Goal: Task Accomplishment & Management: Manage account settings

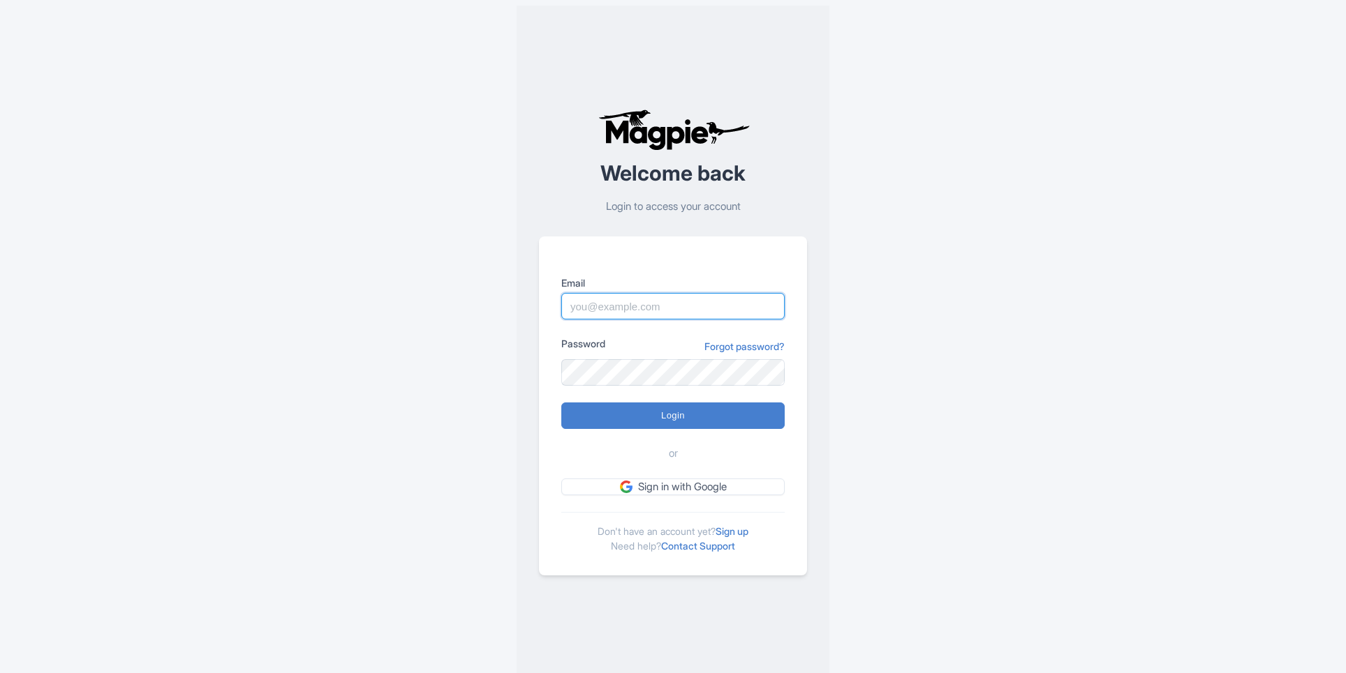
drag, startPoint x: 643, startPoint y: 295, endPoint x: 642, endPoint y: 306, distance: 10.6
click at [643, 295] on input "Email" at bounding box center [672, 306] width 223 height 27
type input "[PERSON_NAME][EMAIL_ADDRESS][PERSON_NAME][DOMAIN_NAME]"
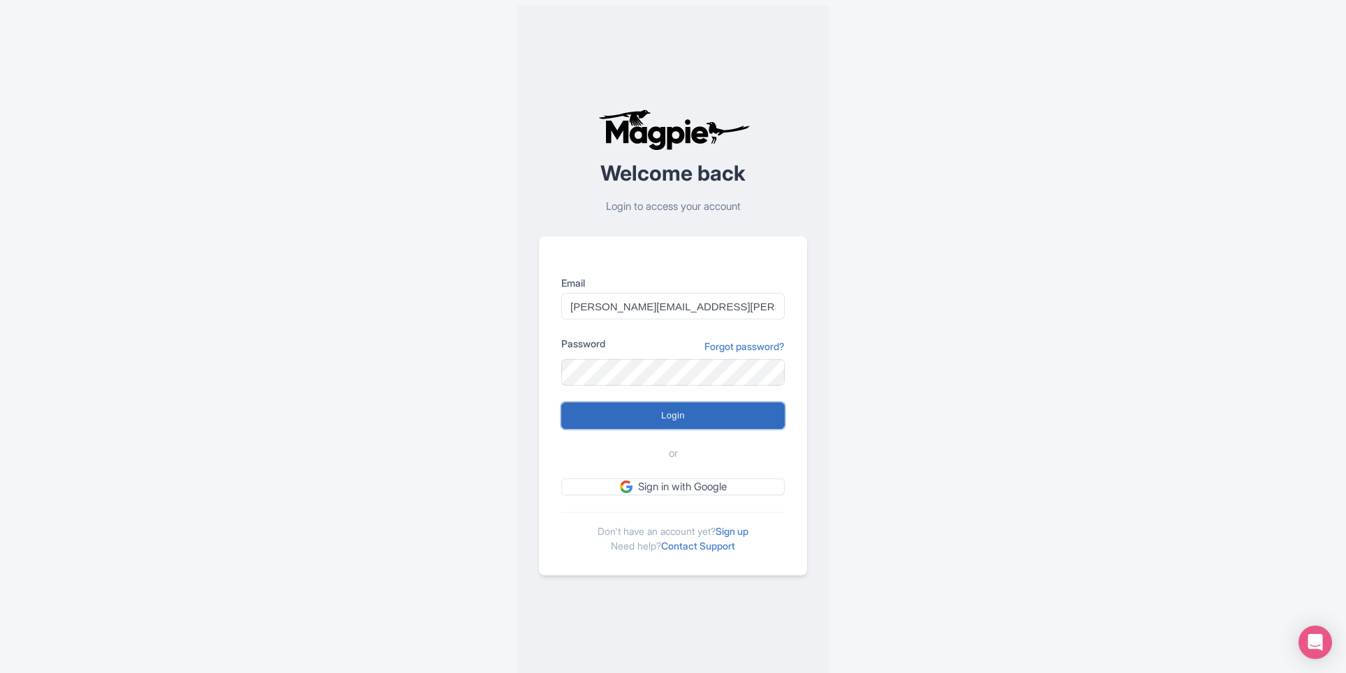
click at [708, 411] on input "Login" at bounding box center [672, 416] width 223 height 27
type input "Logging in..."
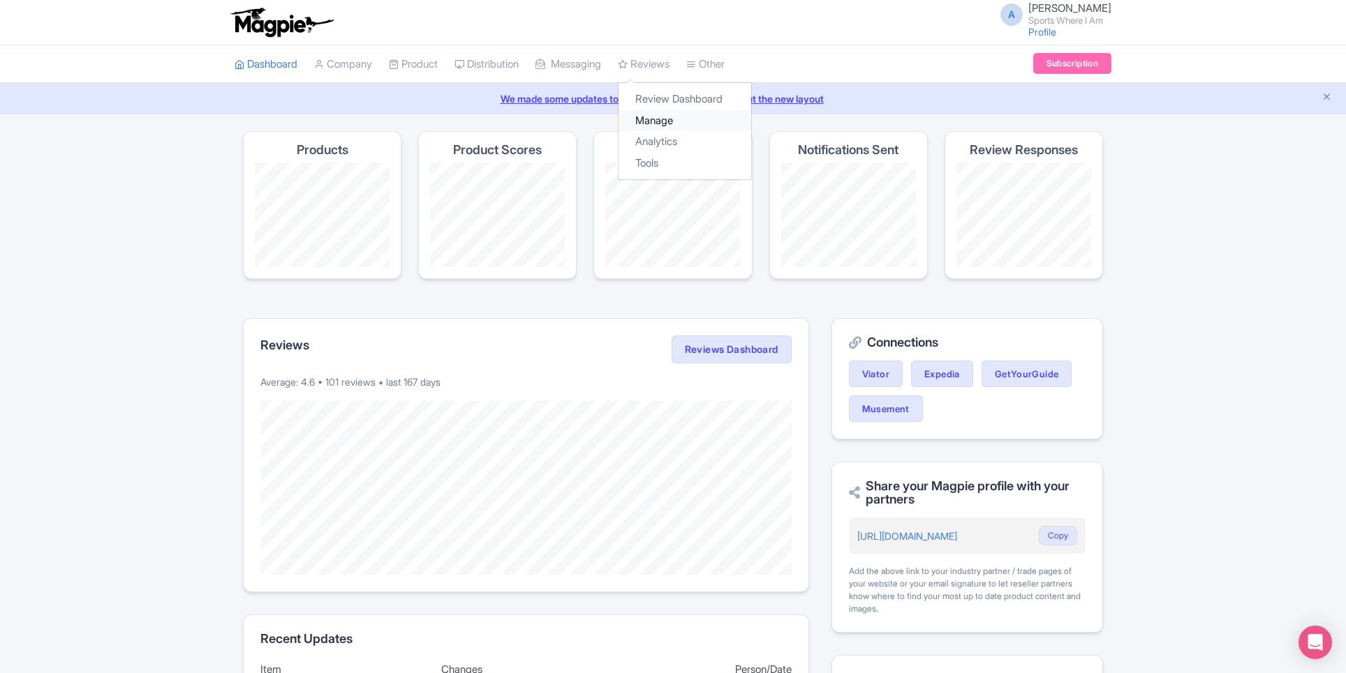
click at [672, 112] on link "Manage" at bounding box center [684, 121] width 133 height 22
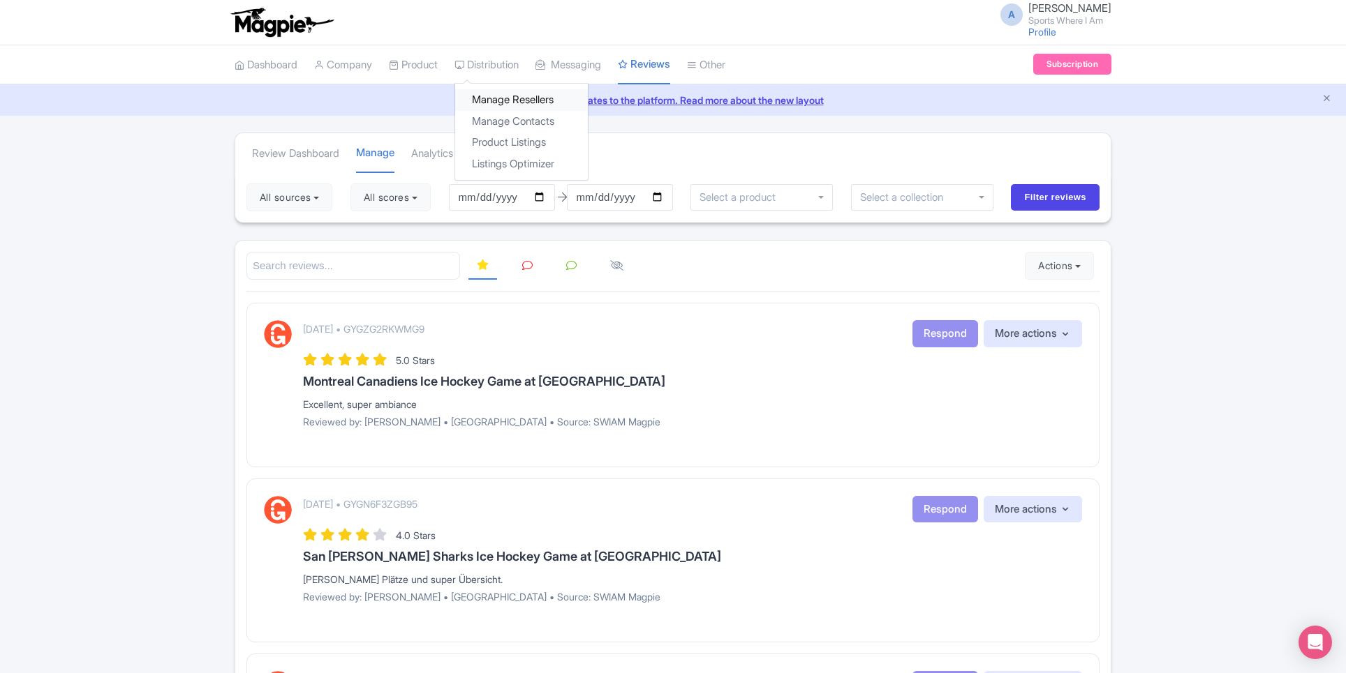
click at [506, 105] on link "Manage Resellers" at bounding box center [521, 100] width 133 height 22
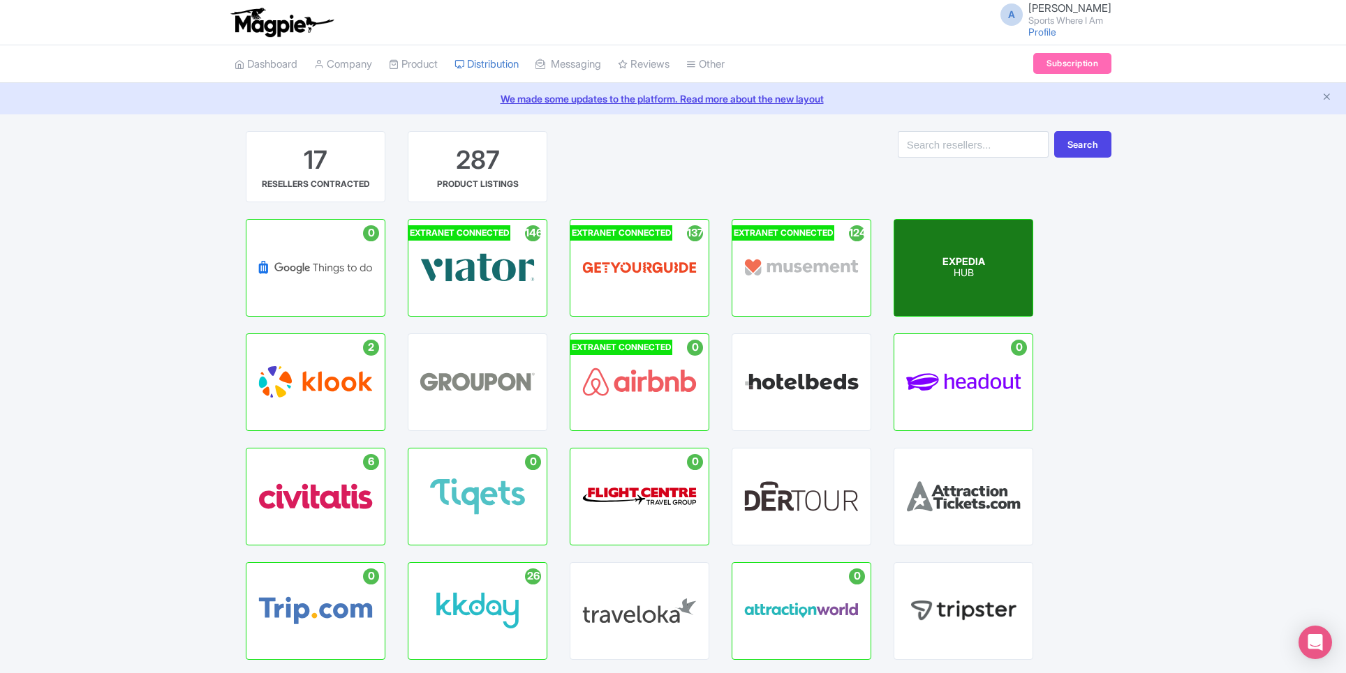
click at [923, 288] on div "EXPEDIA HUB" at bounding box center [963, 268] width 138 height 96
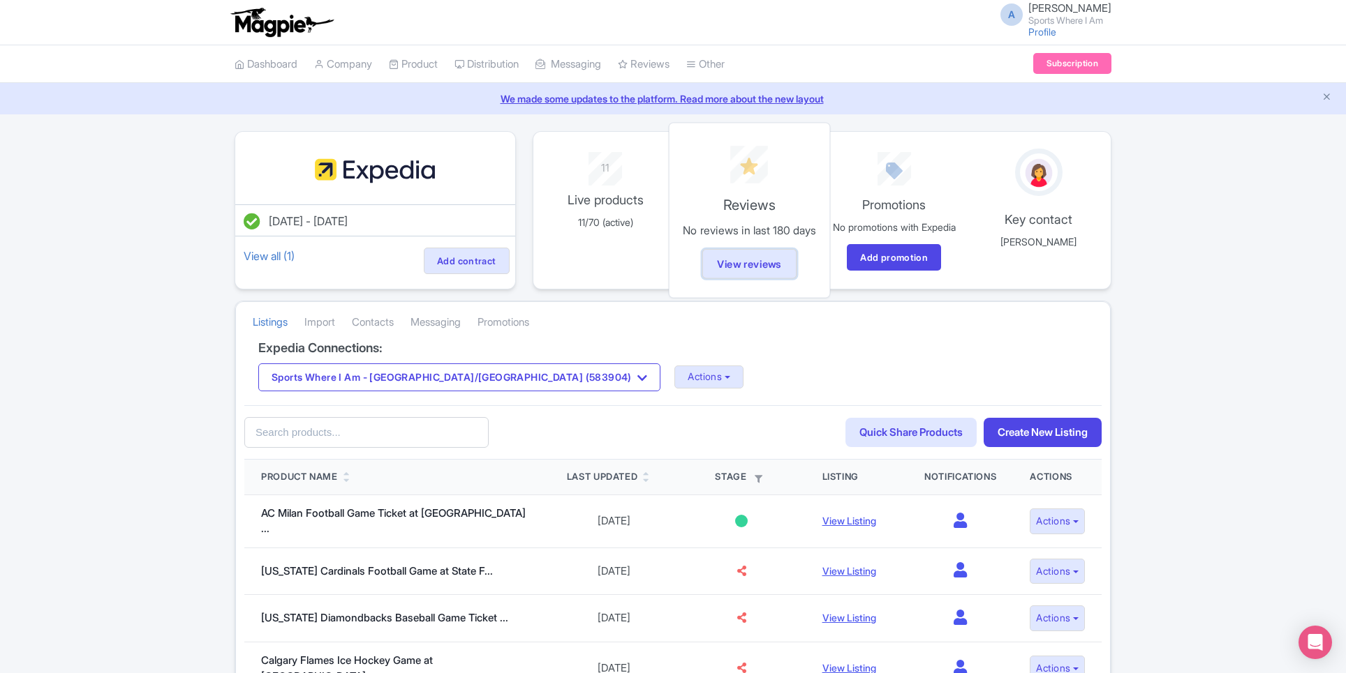
click at [796, 255] on link "View reviews" at bounding box center [749, 264] width 94 height 30
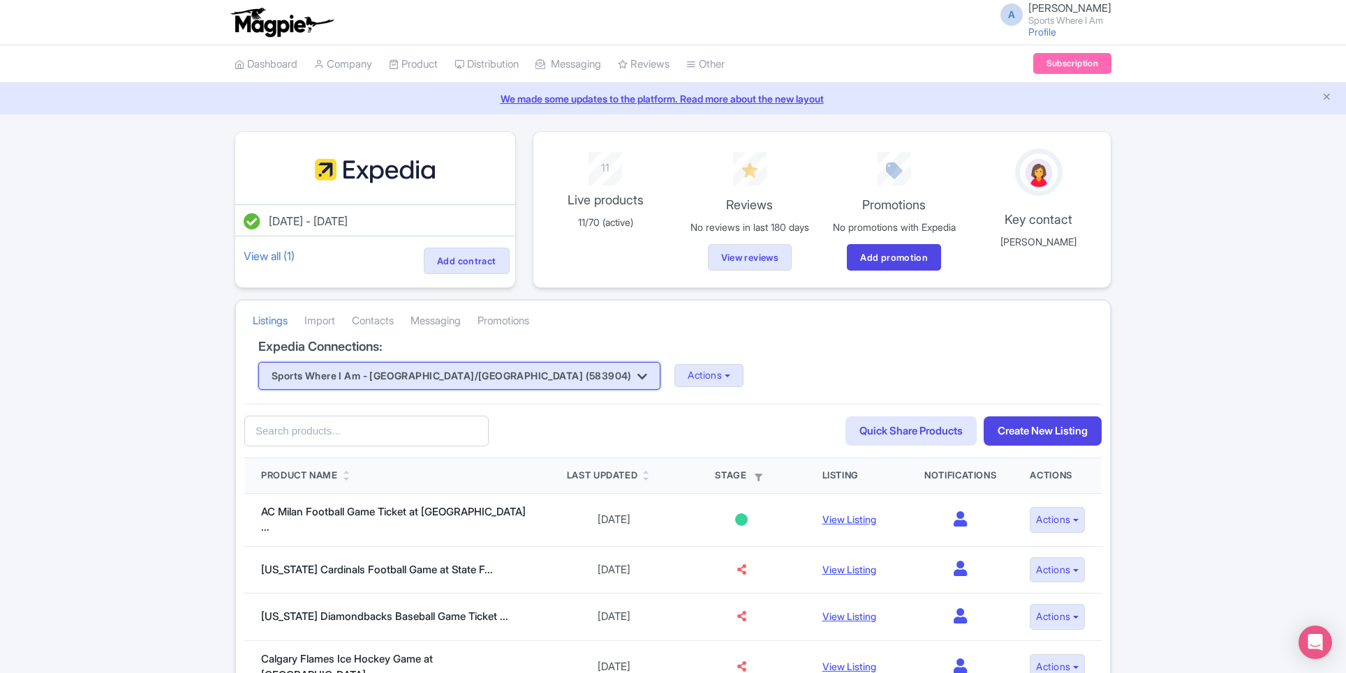
click at [499, 385] on button "Sports Where I Am - America/Denver (583904)" at bounding box center [459, 376] width 402 height 28
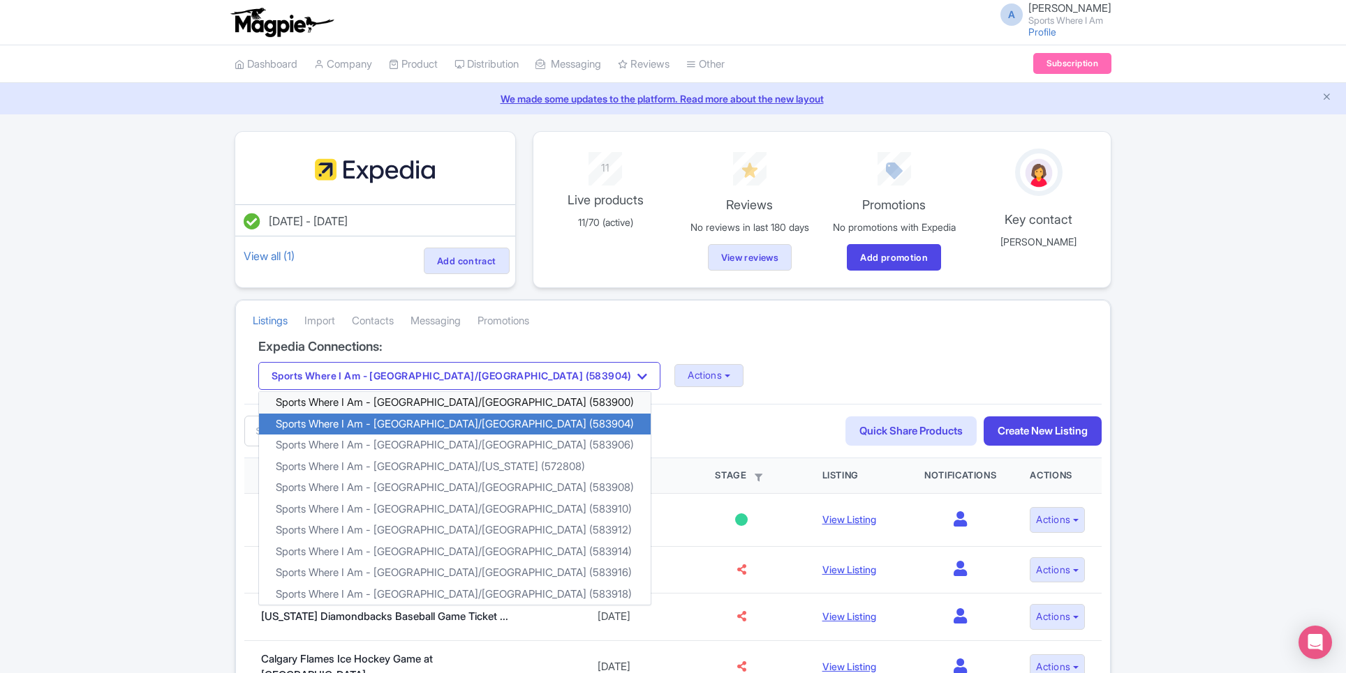
click at [493, 414] on link "Sports Where I Am - America/Chicago (583900)" at bounding box center [455, 403] width 392 height 22
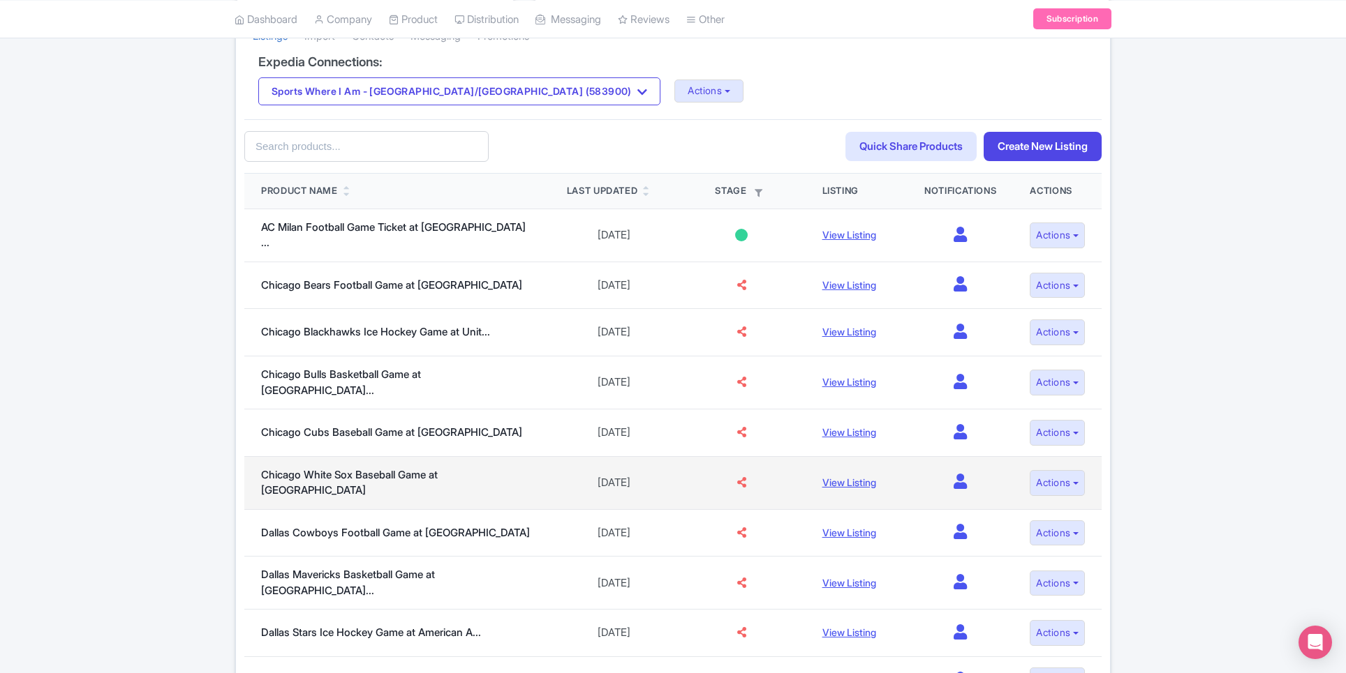
scroll to position [394, 0]
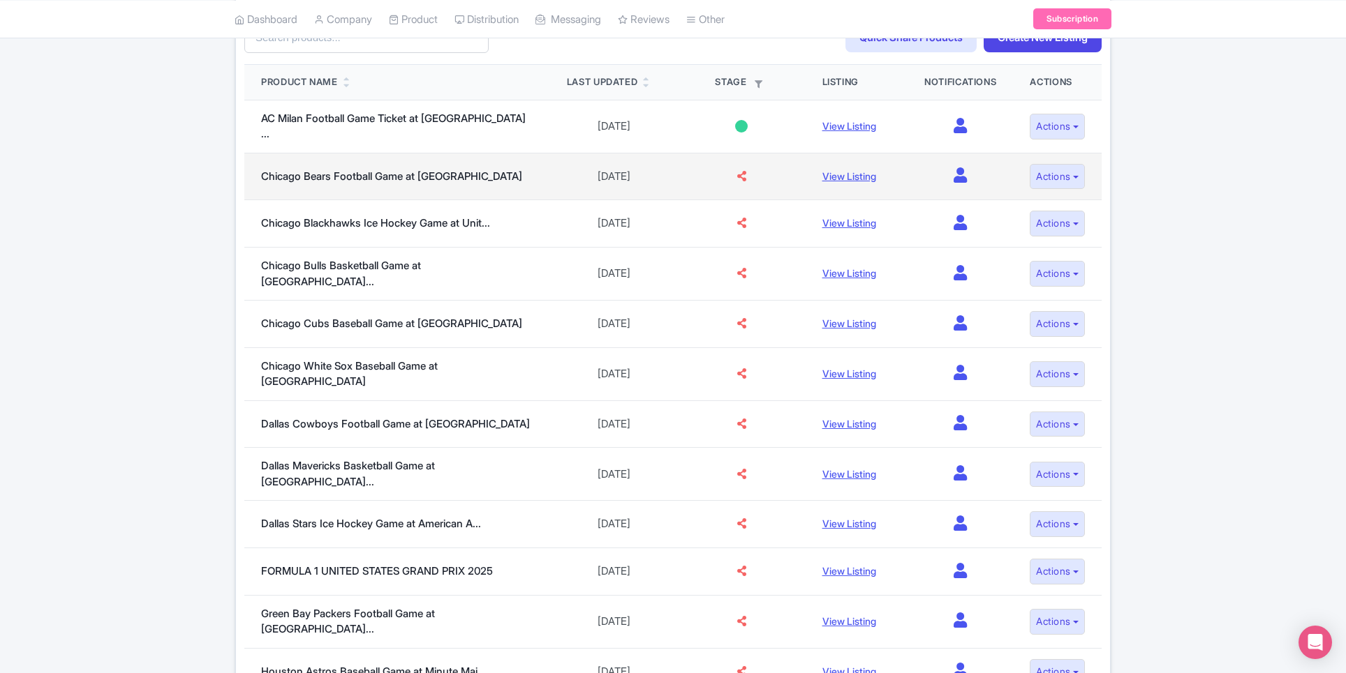
click at [737, 180] on icon at bounding box center [741, 176] width 9 height 10
click at [864, 181] on link "View Listing" at bounding box center [849, 176] width 54 height 12
click at [1077, 176] on button "Actions" at bounding box center [1056, 177] width 55 height 26
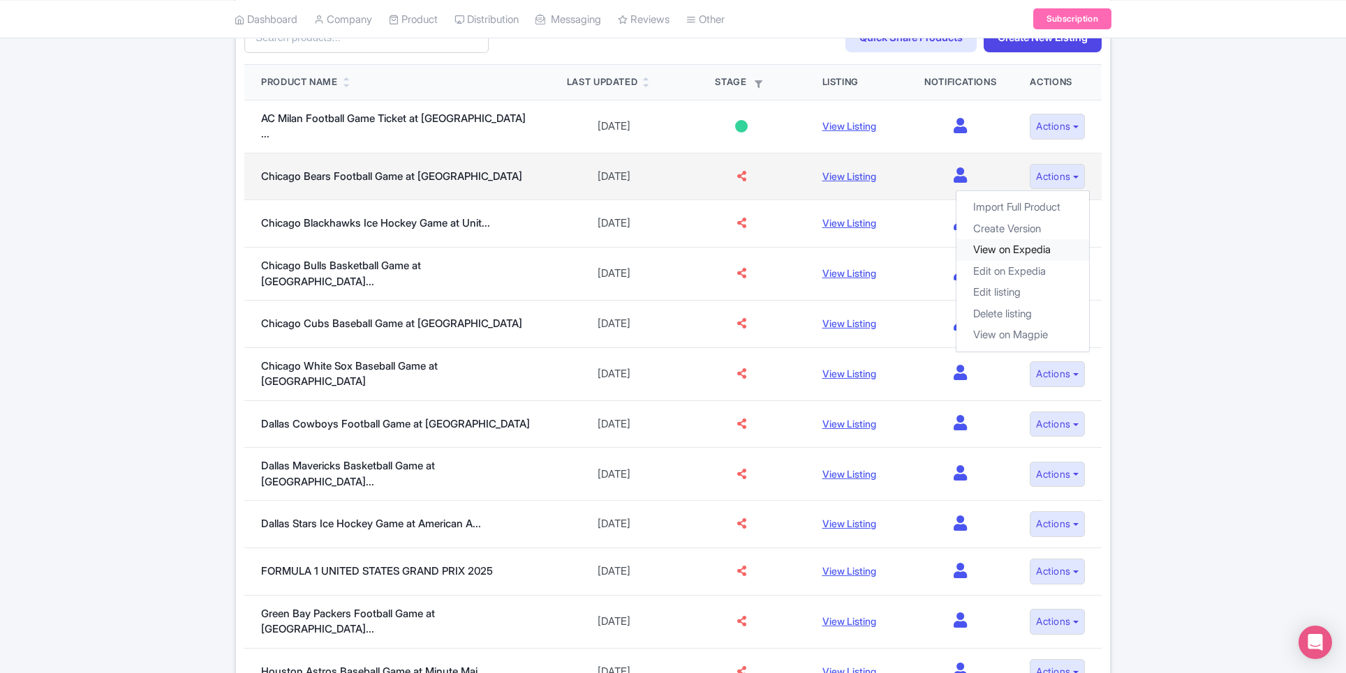
click at [1036, 250] on link "View on Expedia" at bounding box center [1022, 250] width 133 height 22
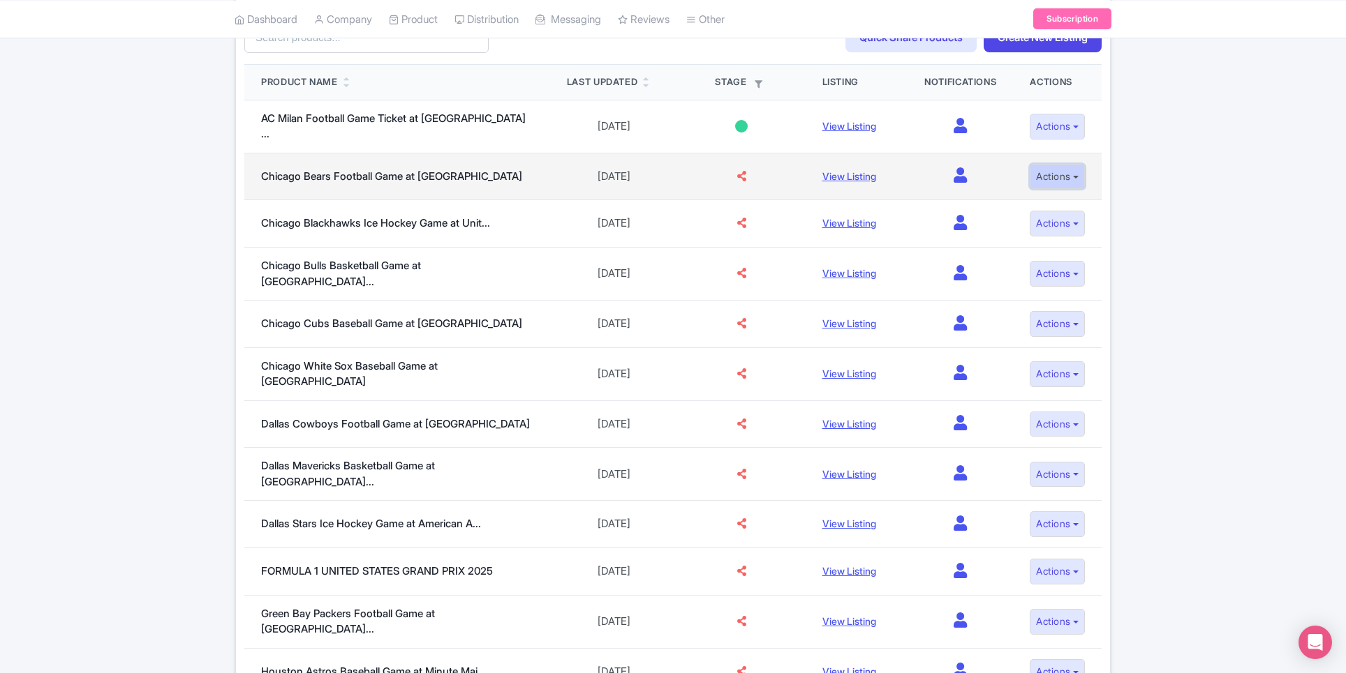
click at [1069, 177] on button "Actions" at bounding box center [1056, 177] width 55 height 26
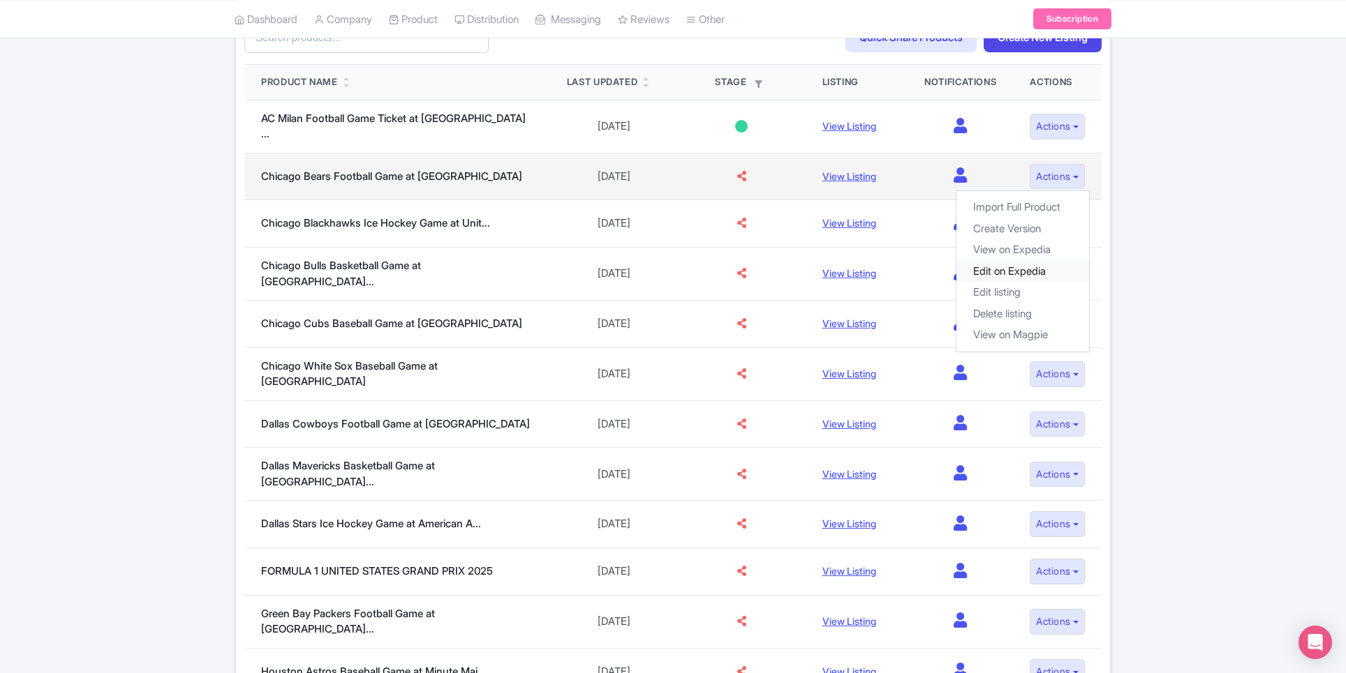
click at [1063, 282] on link "Edit on Expedia" at bounding box center [1022, 271] width 133 height 22
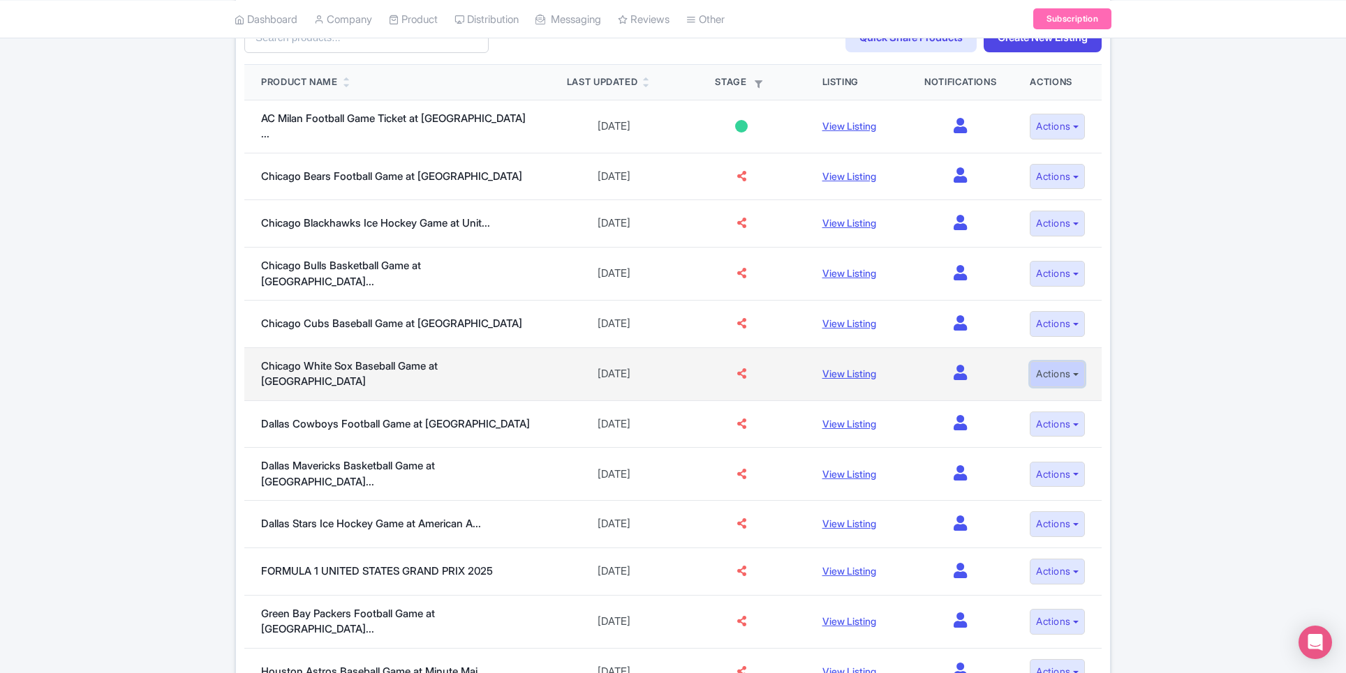
click at [1083, 373] on button "Actions" at bounding box center [1056, 375] width 55 height 26
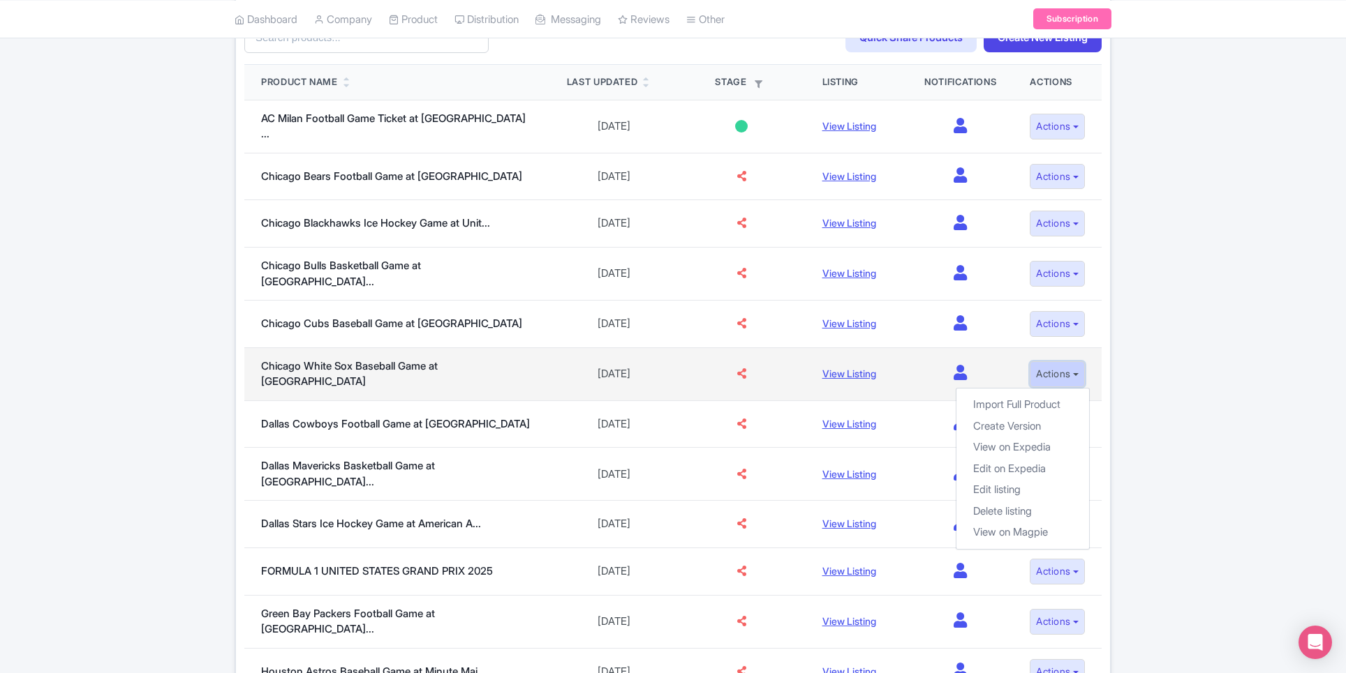
click at [1082, 373] on button "Actions" at bounding box center [1056, 375] width 55 height 26
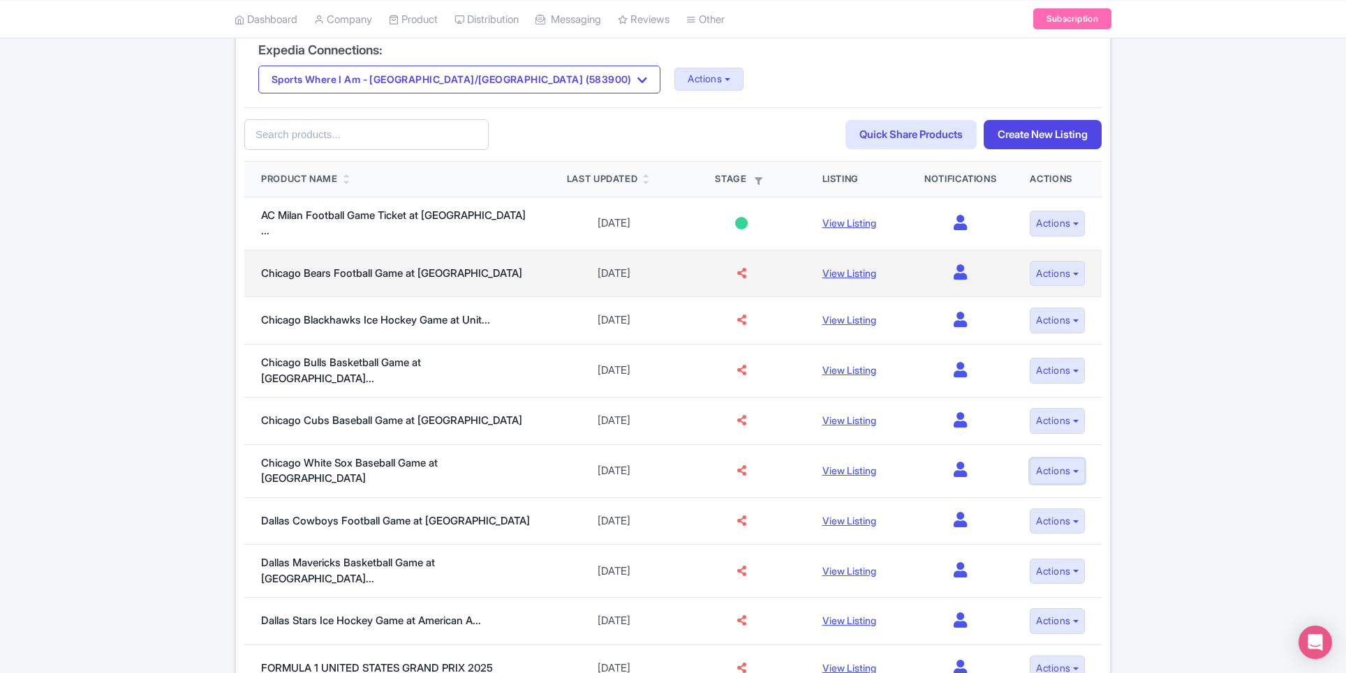
scroll to position [0, 0]
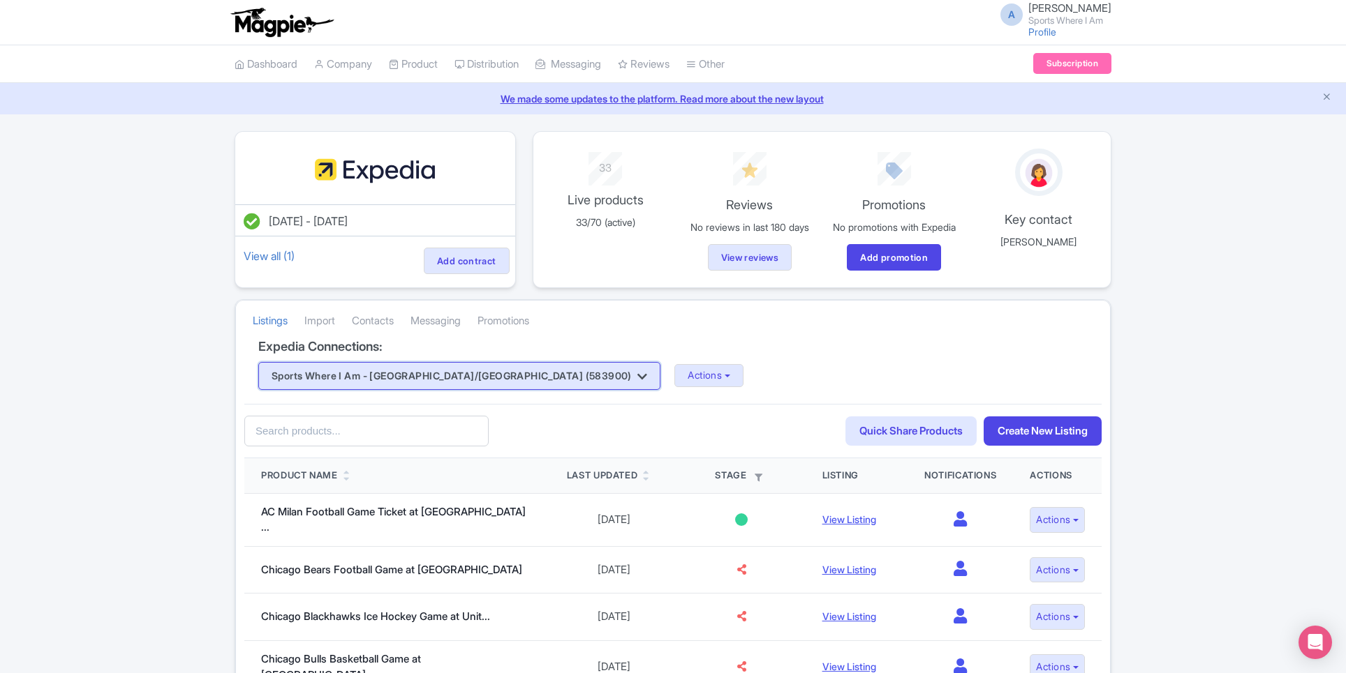
click at [467, 389] on button "Sports Where I Am - America/Chicago (583900)" at bounding box center [459, 376] width 402 height 28
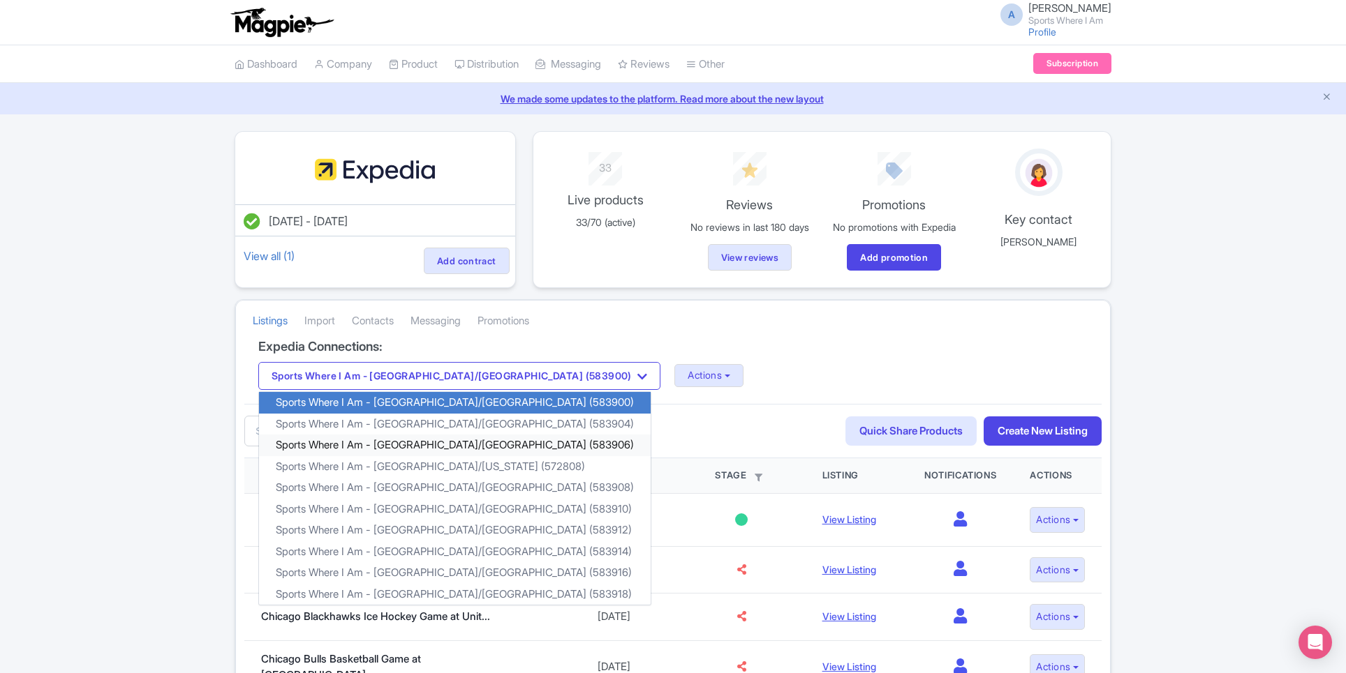
click at [441, 454] on link "Sports Where I Am - America/Los Angeles (583906)" at bounding box center [455, 446] width 392 height 22
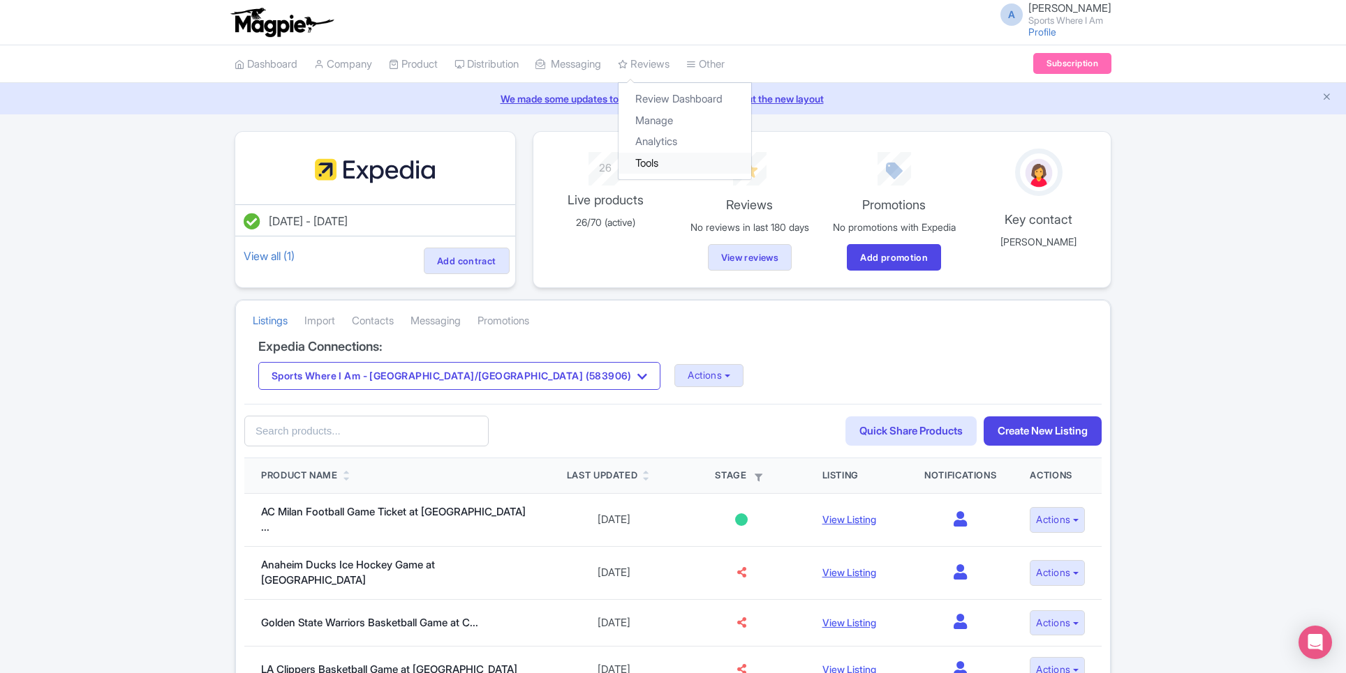
click at [665, 157] on link "Tools" at bounding box center [684, 164] width 133 height 22
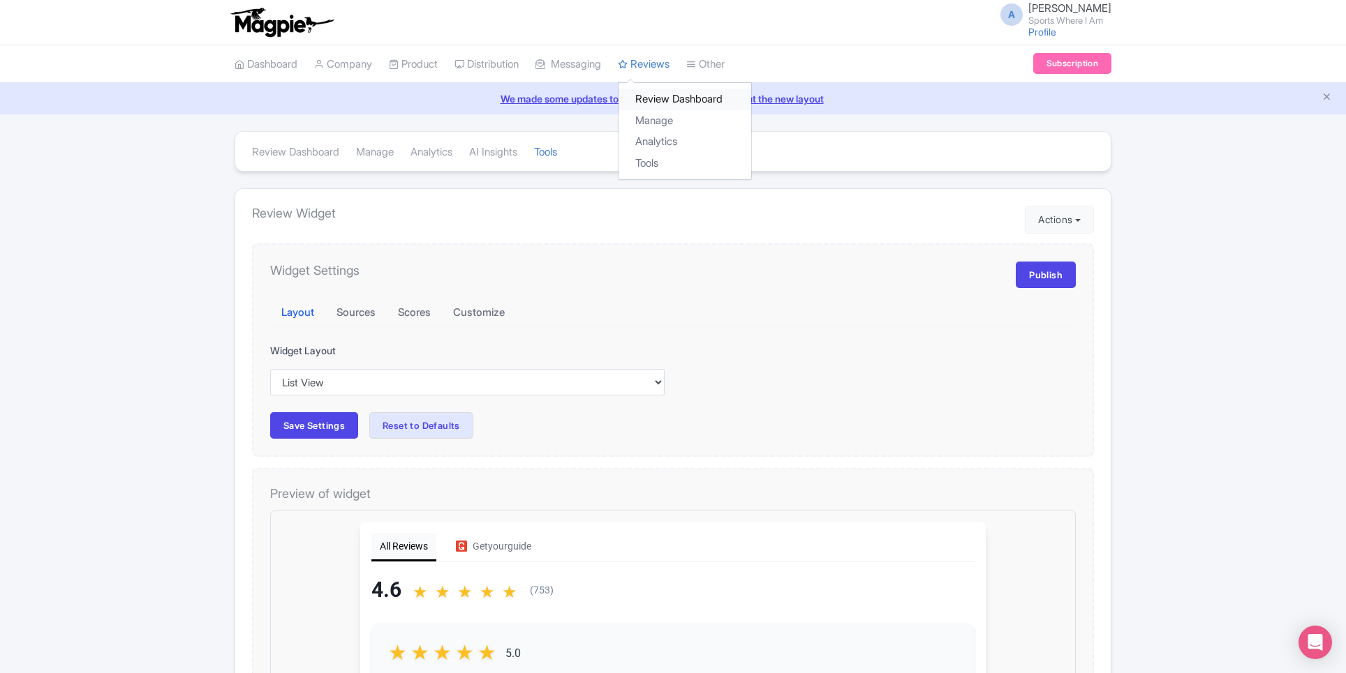
click at [669, 101] on link "Review Dashboard" at bounding box center [684, 100] width 133 height 22
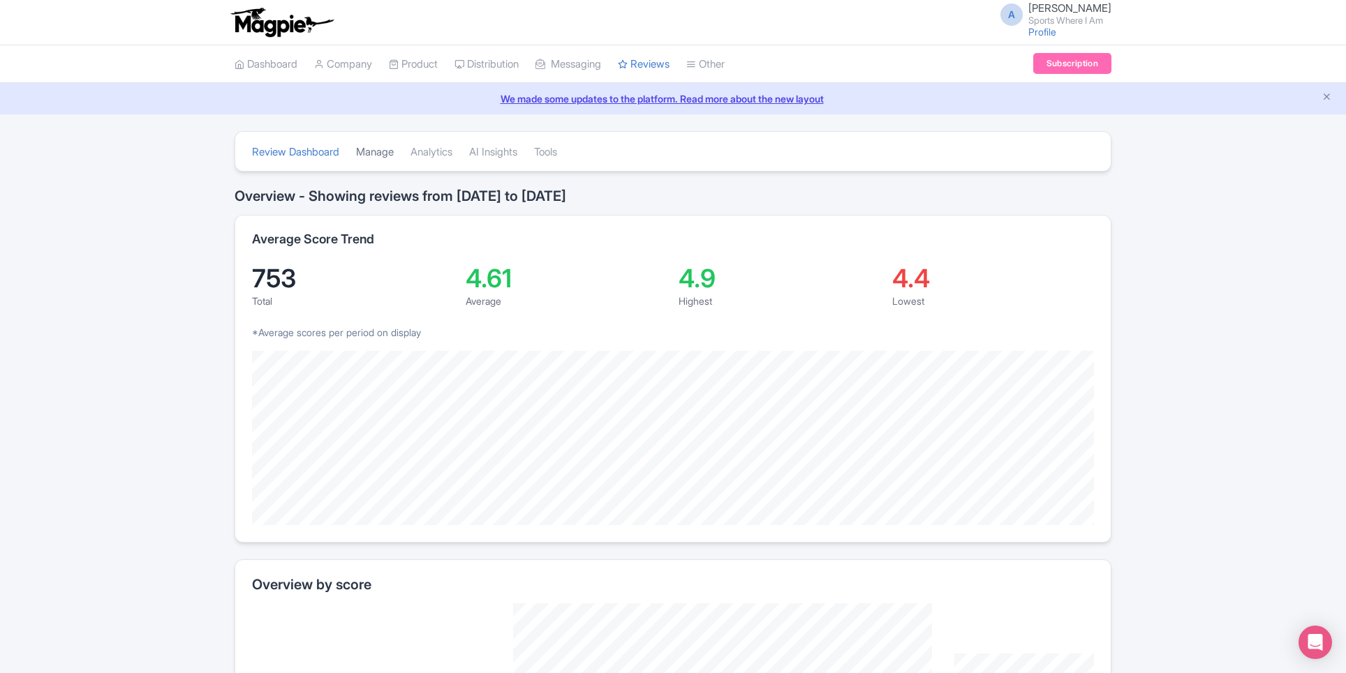
click at [363, 153] on link "Manage" at bounding box center [375, 152] width 38 height 38
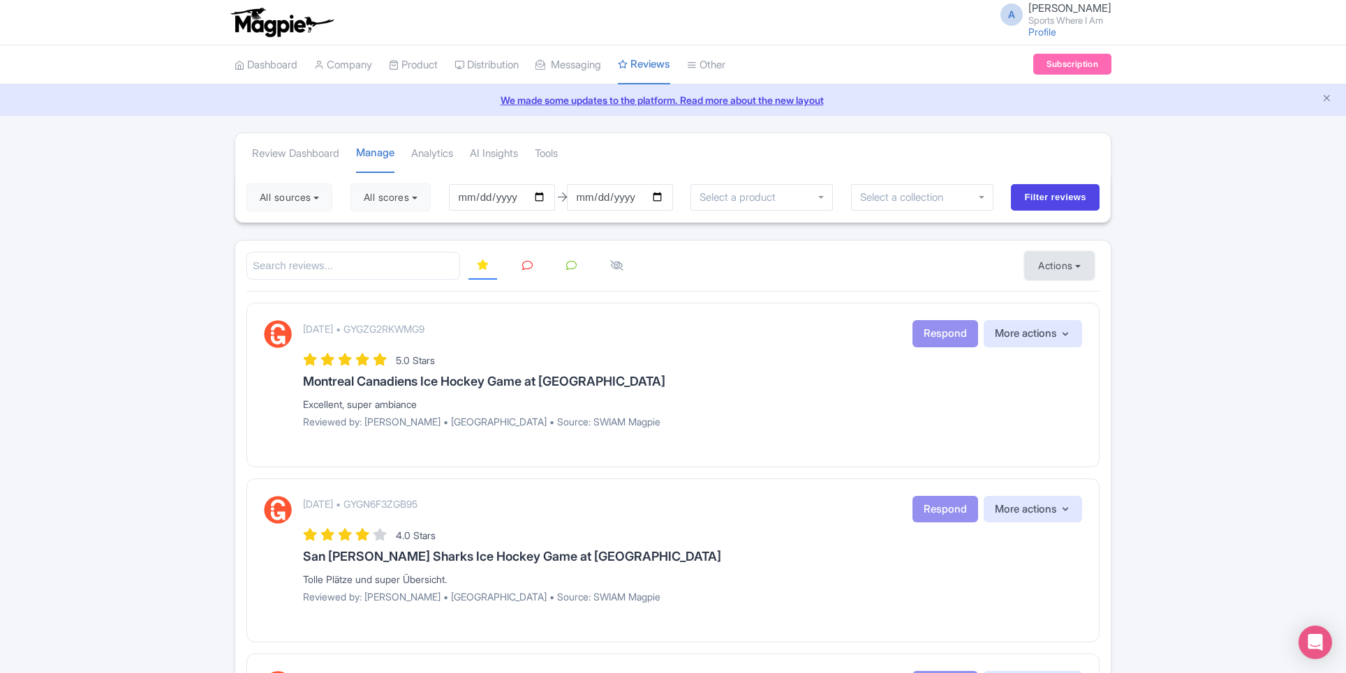
click at [1029, 269] on button "Actions" at bounding box center [1059, 266] width 69 height 28
click at [1043, 292] on link "Import new reviews" at bounding box center [1107, 301] width 164 height 27
